Goal: Task Accomplishment & Management: Use online tool/utility

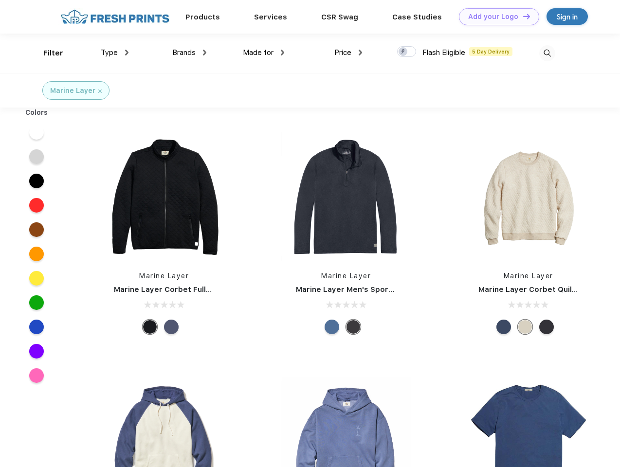
scroll to position [0, 0]
click at [495, 17] on link "Add your Logo Design Tool" at bounding box center [499, 16] width 80 height 17
click at [0, 0] on div "Design Tool" at bounding box center [0, 0] width 0 height 0
click at [522, 16] on link "Add your Logo Design Tool" at bounding box center [499, 16] width 80 height 17
click at [47, 53] on div "Filter" at bounding box center [53, 53] width 20 height 11
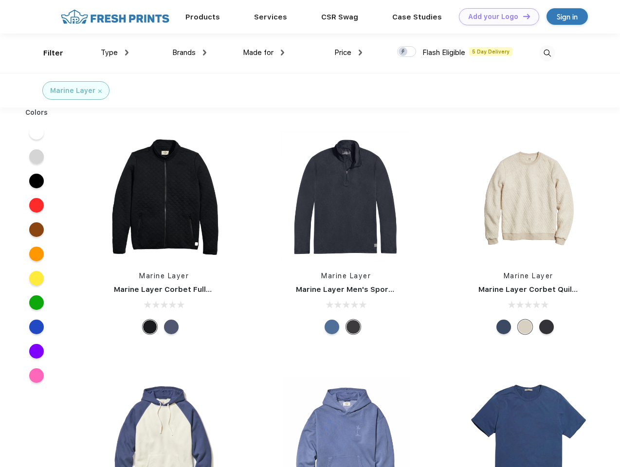
click at [115, 53] on span "Type" at bounding box center [109, 52] width 17 height 9
click at [189, 53] on span "Brands" at bounding box center [183, 52] width 23 height 9
click at [264, 53] on span "Made for" at bounding box center [258, 52] width 31 height 9
click at [348, 53] on span "Price" at bounding box center [342, 52] width 17 height 9
click at [407, 52] on div at bounding box center [406, 51] width 19 height 11
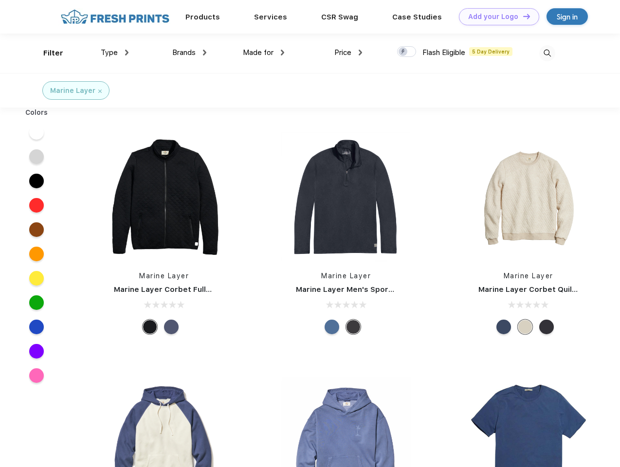
click at [403, 52] on input "checkbox" at bounding box center [400, 49] width 6 height 6
click at [547, 53] on img at bounding box center [547, 53] width 16 height 16
